Goal: Find specific page/section: Find specific page/section

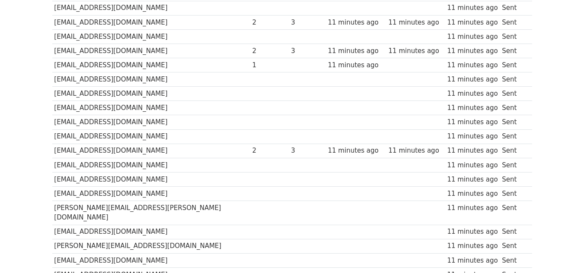
scroll to position [2477, 0]
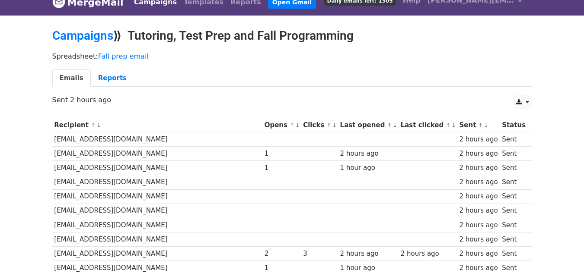
scroll to position [11, 0]
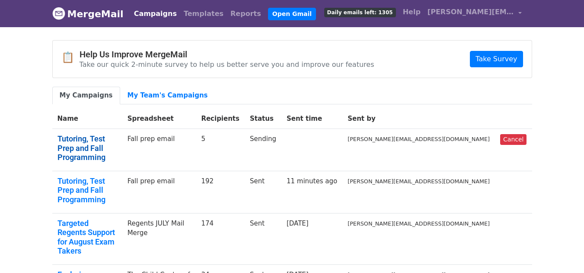
click at [105, 140] on link "Tutoring, Test Prep and Fall Programming" at bounding box center [87, 148] width 60 height 28
